Goal: Communication & Community: Answer question/provide support

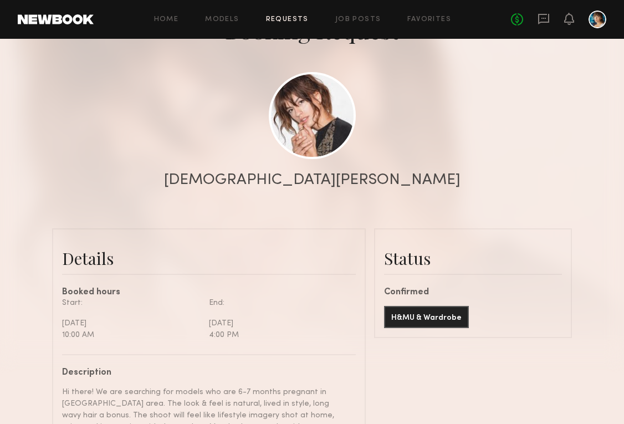
scroll to position [63, 0]
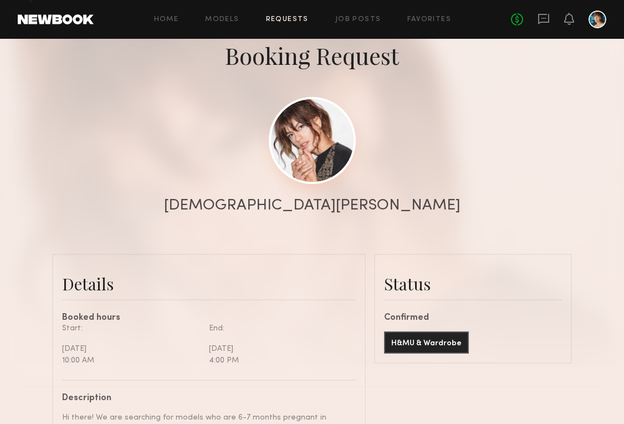
click at [316, 162] on link at bounding box center [312, 140] width 87 height 87
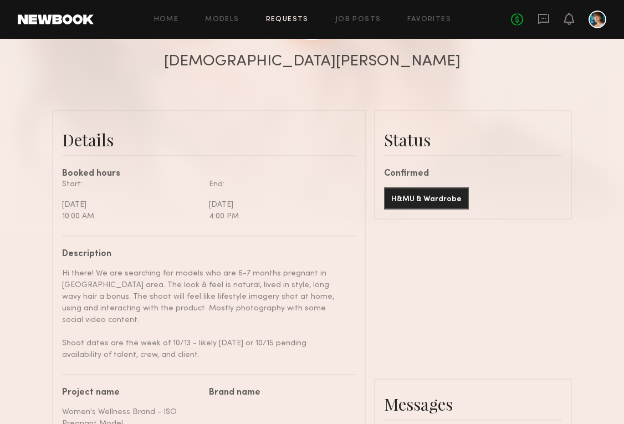
scroll to position [0, 0]
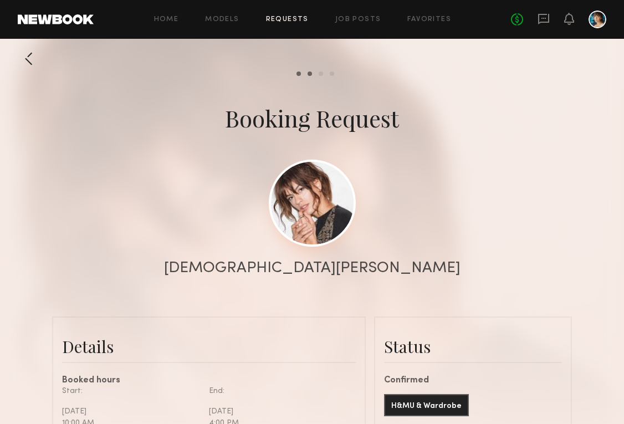
click at [317, 216] on link at bounding box center [312, 203] width 87 height 87
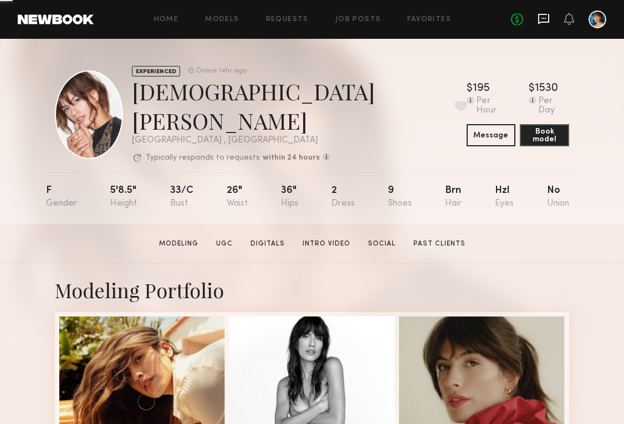
click at [546, 13] on icon at bounding box center [544, 19] width 12 height 12
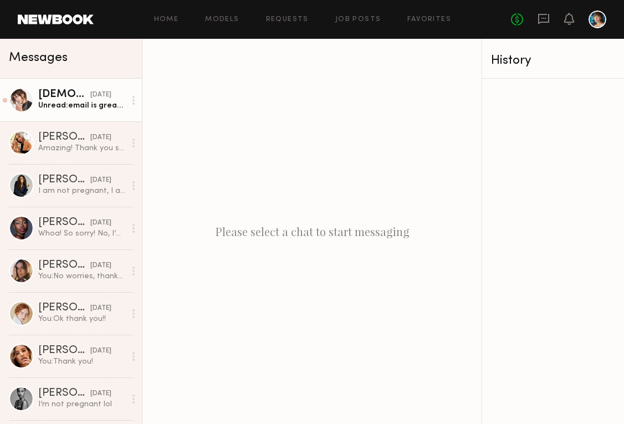
click at [96, 111] on link "[PERSON_NAME] [DATE] Unread: email is great thank you!" at bounding box center [71, 100] width 142 height 43
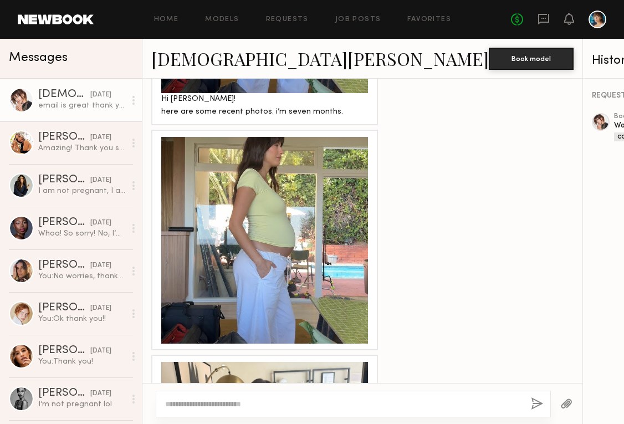
scroll to position [983, 0]
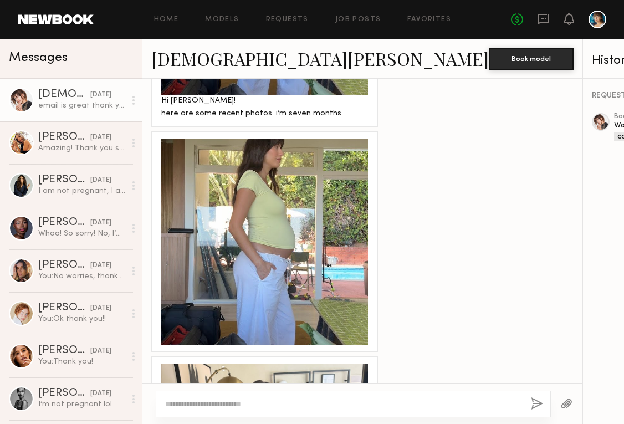
click at [263, 228] on div at bounding box center [264, 242] width 207 height 207
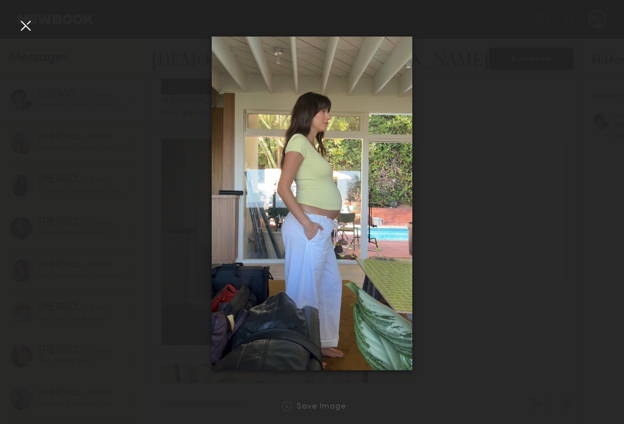
click at [23, 17] on div at bounding box center [26, 26] width 18 height 18
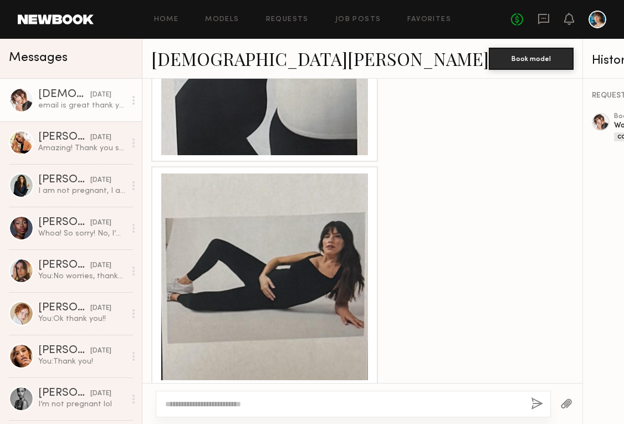
scroll to position [1897, 0]
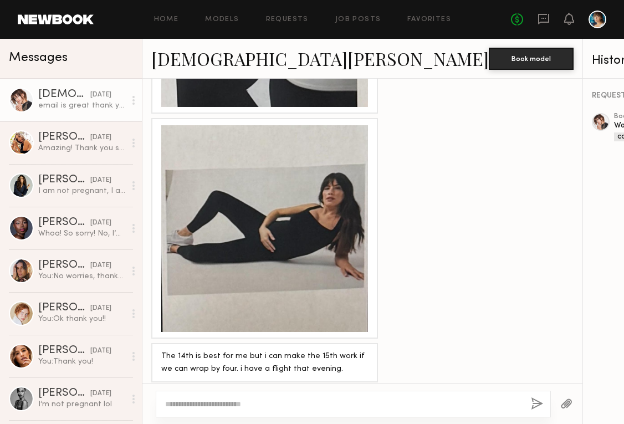
click at [292, 219] on div at bounding box center [264, 228] width 207 height 207
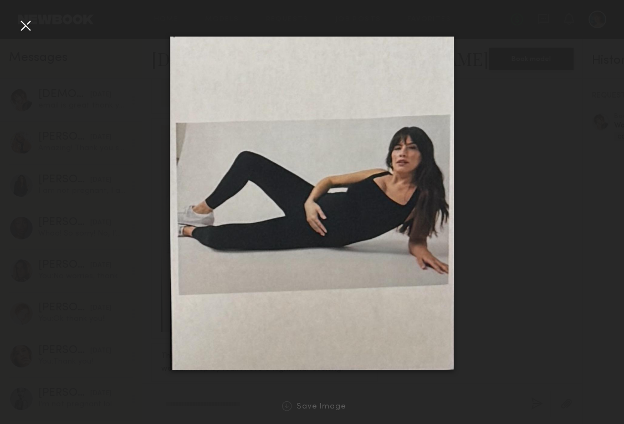
click at [23, 18] on div at bounding box center [26, 26] width 18 height 18
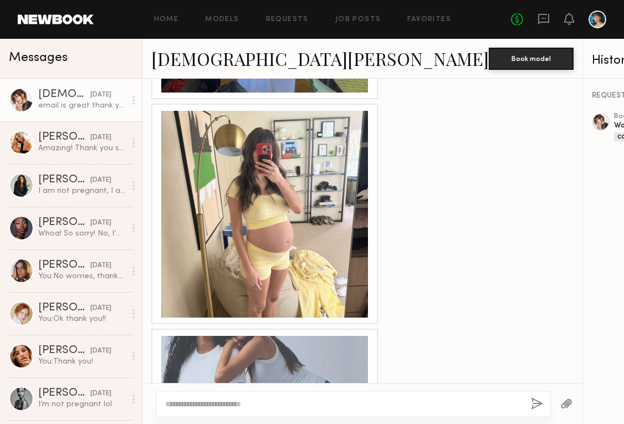
scroll to position [1228, 0]
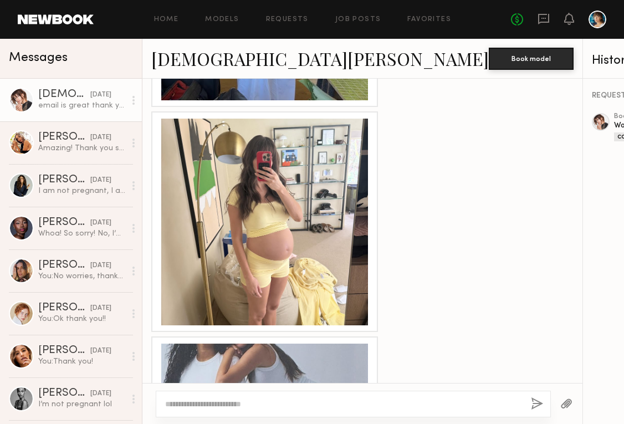
click at [300, 189] on div at bounding box center [264, 222] width 207 height 207
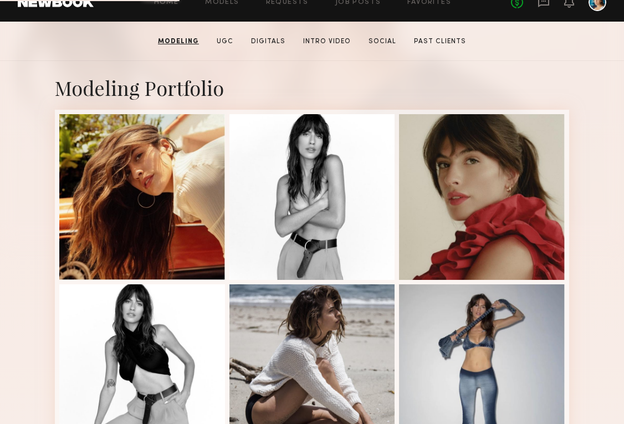
scroll to position [207, 0]
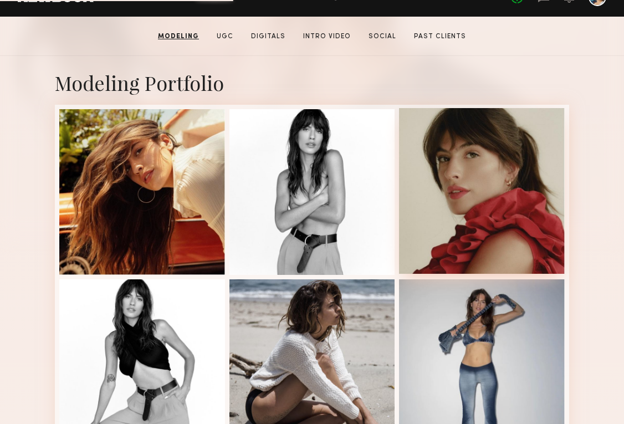
click at [501, 194] on div at bounding box center [482, 191] width 166 height 166
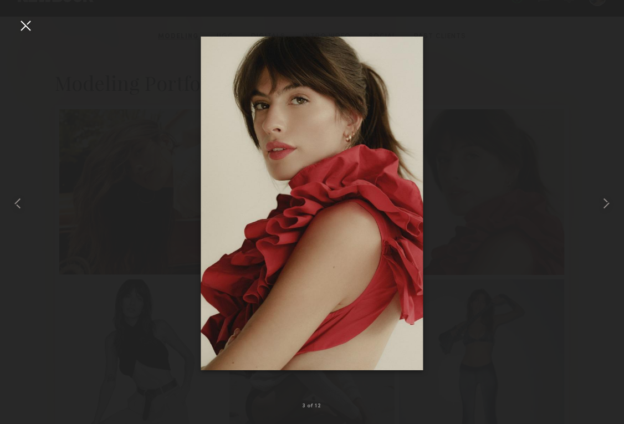
drag, startPoint x: 328, startPoint y: 201, endPoint x: 588, endPoint y: 7, distance: 324.8
click at [0, 0] on nb-gallery-light "3 of 12" at bounding box center [312, 212] width 624 height 424
